Goal: Navigation & Orientation: Find specific page/section

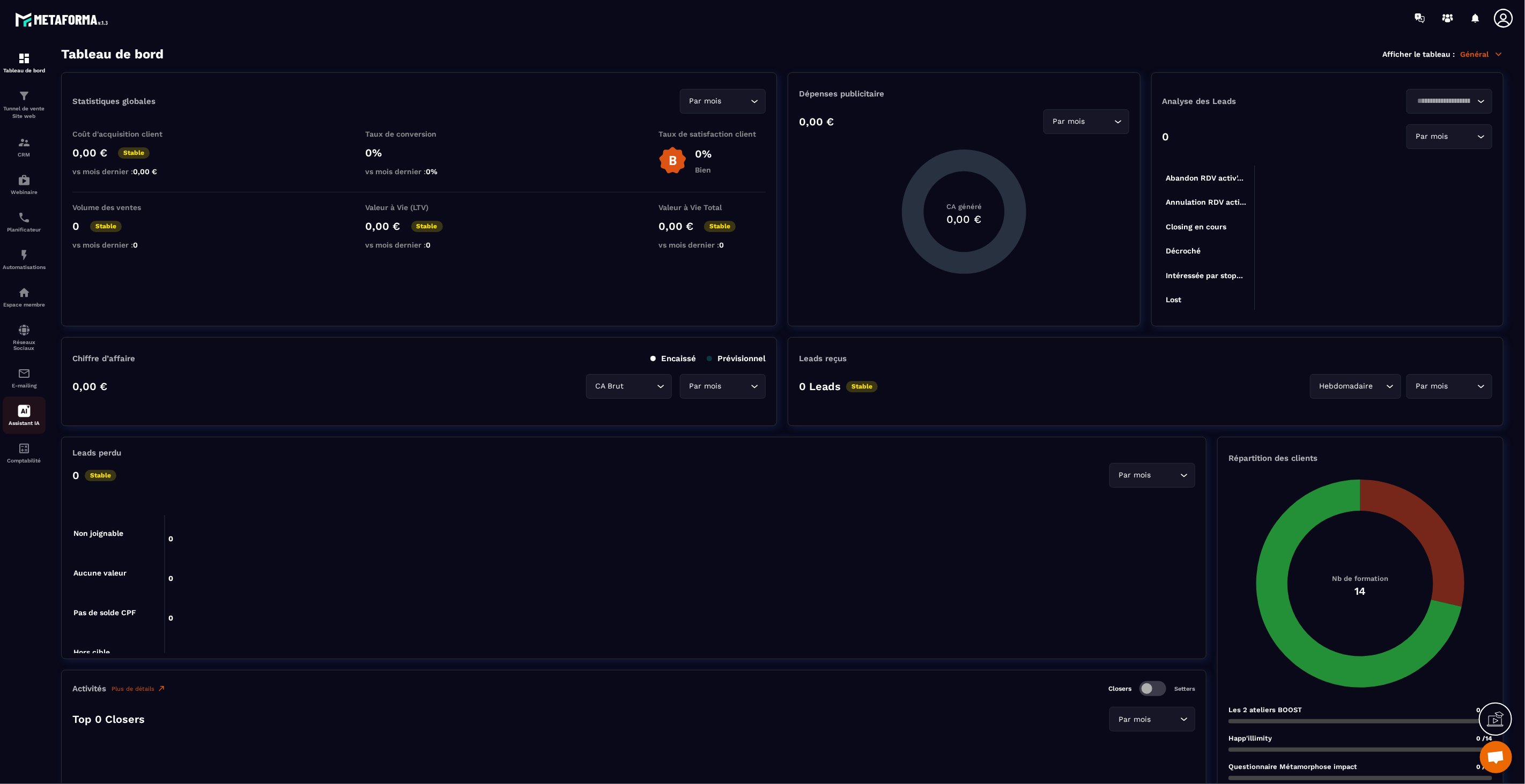
click at [25, 411] on icon at bounding box center [24, 411] width 12 height 12
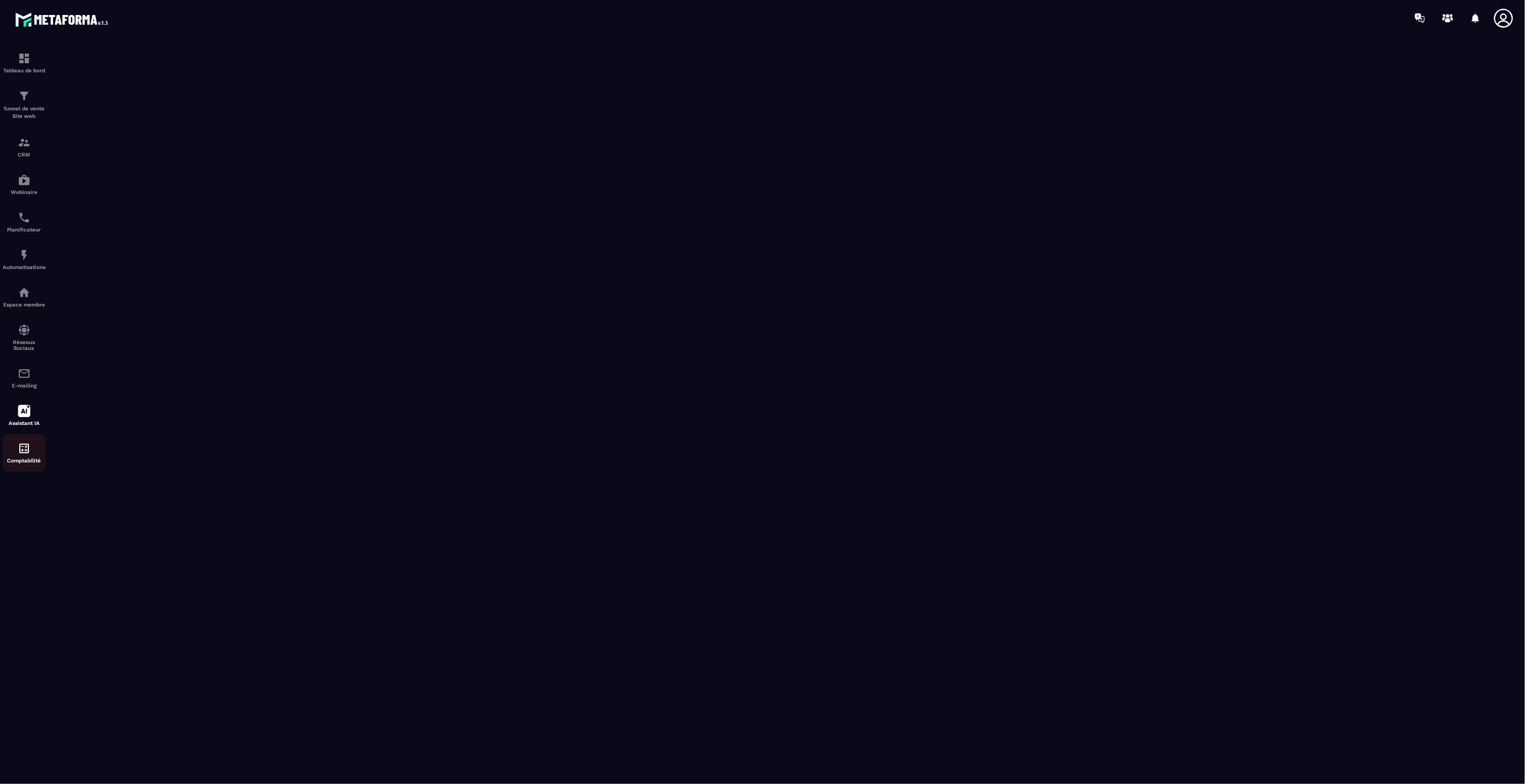
click at [20, 460] on p "Comptabilité" at bounding box center [24, 460] width 43 height 6
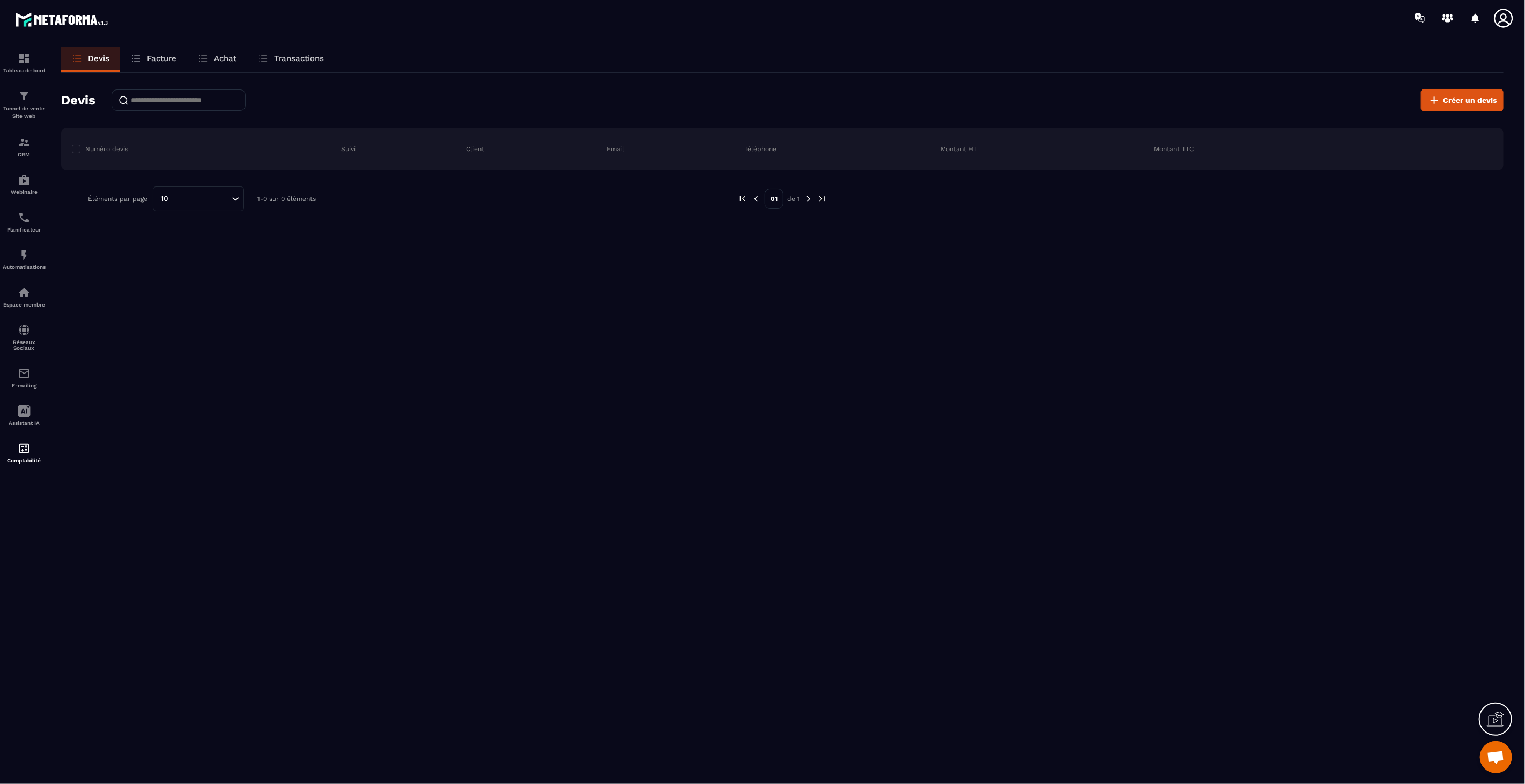
click at [161, 66] on link "Facture" at bounding box center [153, 59] width 67 height 26
click at [227, 63] on div "Achat" at bounding box center [217, 59] width 60 height 26
click at [35, 453] on div "Comptabilité" at bounding box center [24, 453] width 43 height 22
click at [32, 418] on div "Assistant IA" at bounding box center [24, 416] width 43 height 22
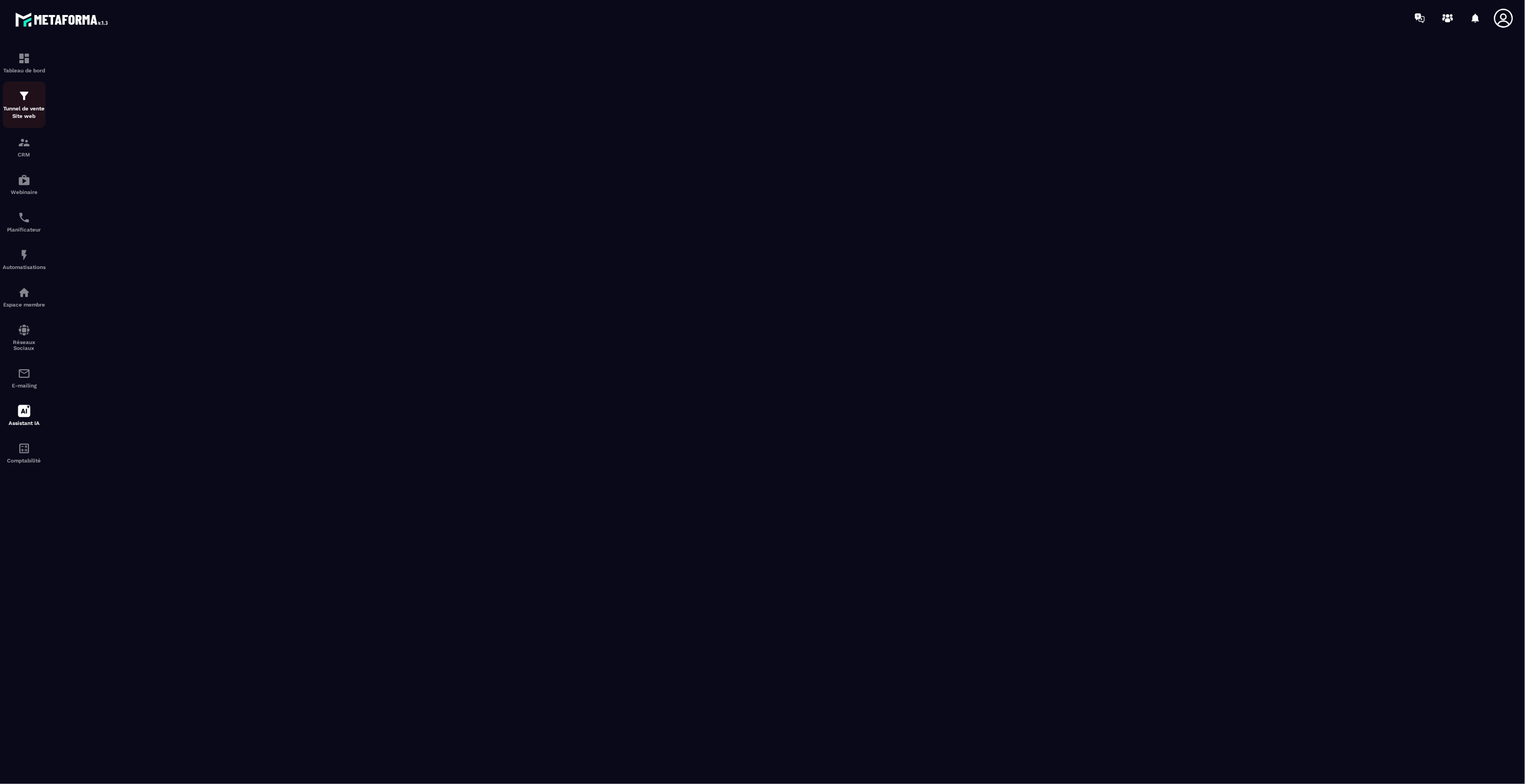
click at [17, 109] on p "Tunnel de vente Site web" at bounding box center [24, 113] width 43 height 15
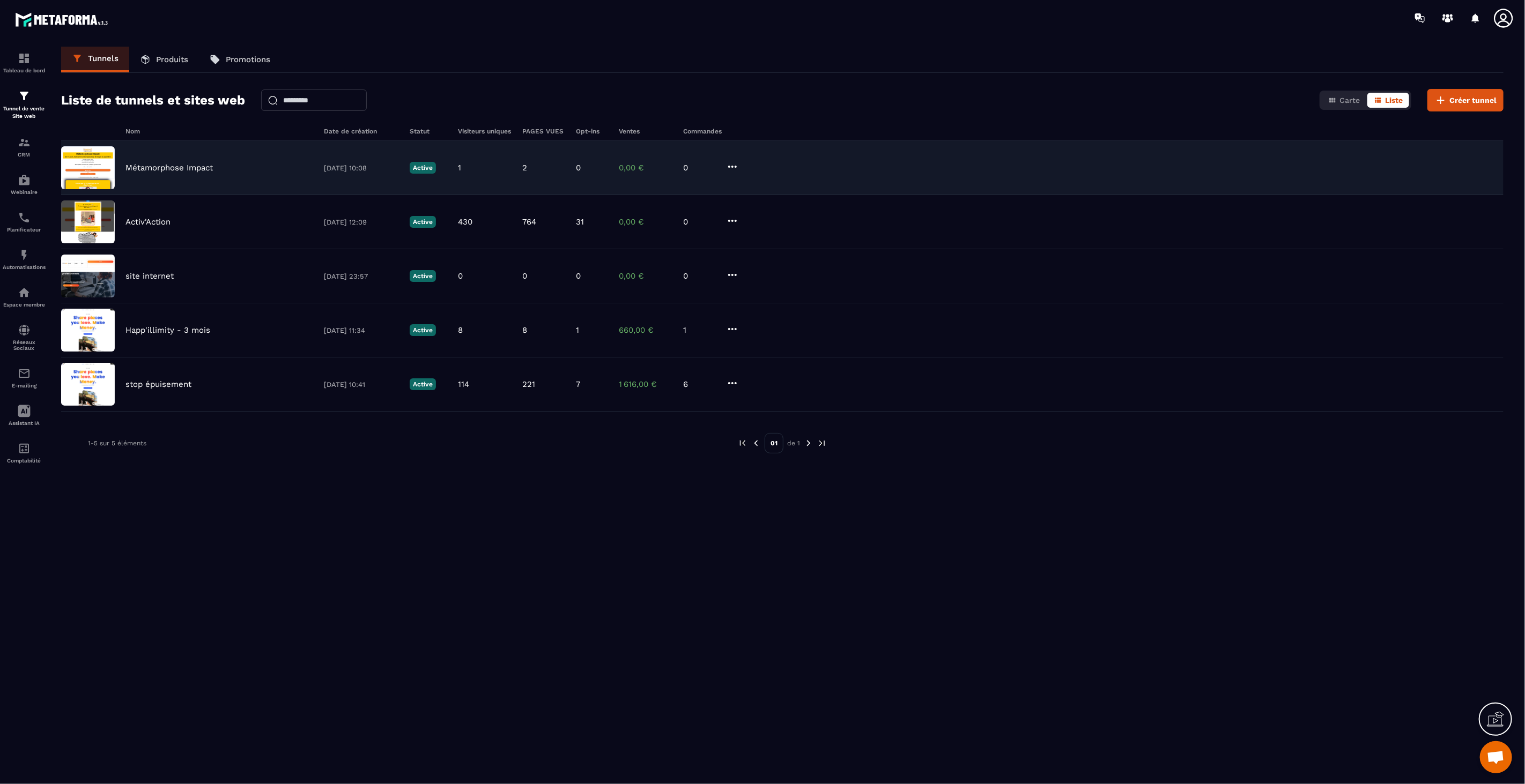
click at [170, 172] on p "Métamorphose Impact" at bounding box center [168, 168] width 87 height 10
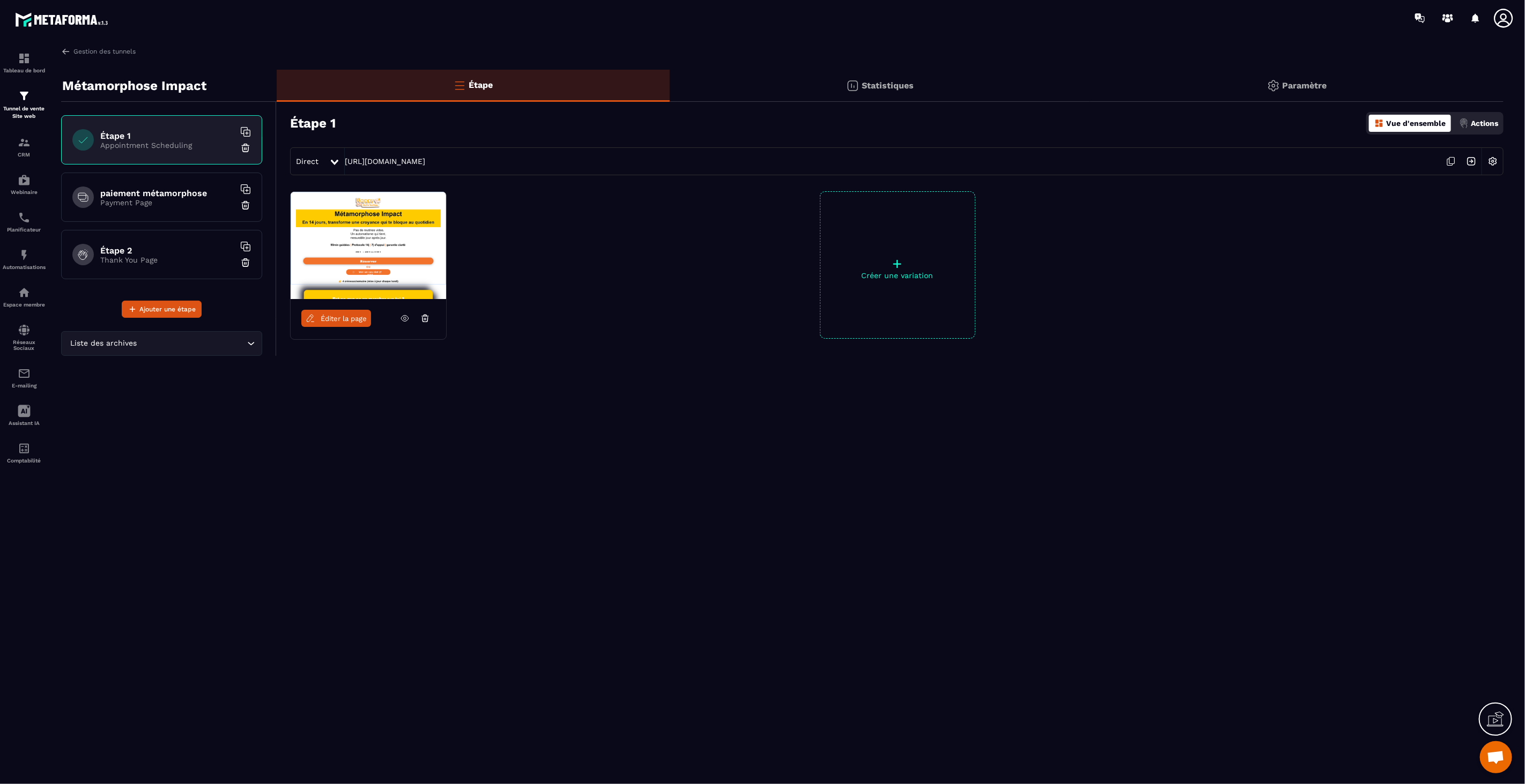
click at [329, 314] on span "Éditer la page" at bounding box center [343, 319] width 46 height 8
